Goal: Information Seeking & Learning: Learn about a topic

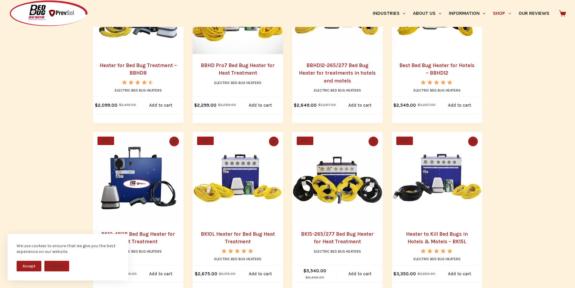
scroll to position [252, 0]
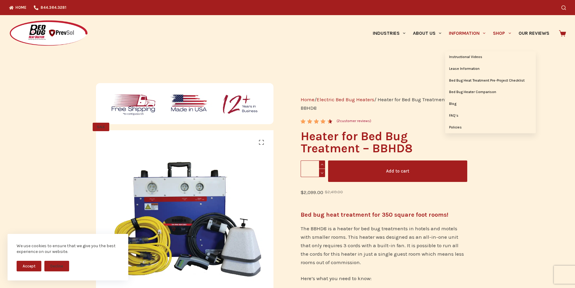
click at [449, 34] on link "Information" at bounding box center [467, 33] width 44 height 36
click at [9, 25] on img at bounding box center [48, 33] width 79 height 27
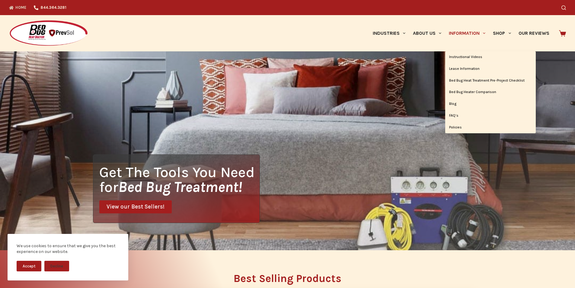
click at [445, 36] on link "Information" at bounding box center [467, 33] width 44 height 36
